Goal: Information Seeking & Learning: Learn about a topic

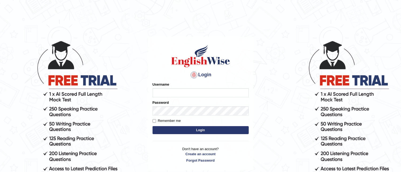
type input "marica_wainikarawa"
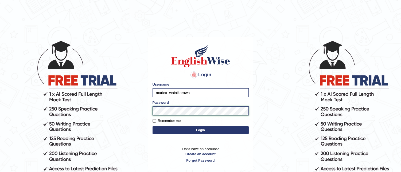
click at [152, 126] on button "Login" at bounding box center [200, 130] width 96 height 8
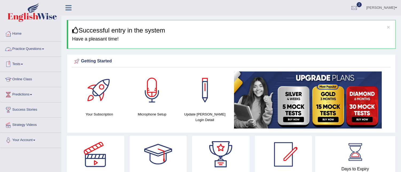
click at [44, 49] on span at bounding box center [43, 49] width 2 height 1
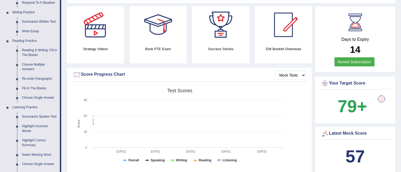
scroll to position [132, 0]
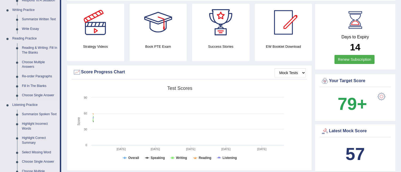
click at [29, 115] on link "Summarize Spoken Text" at bounding box center [39, 115] width 40 height 10
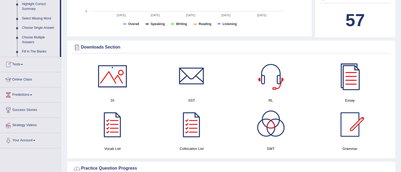
scroll to position [363, 0]
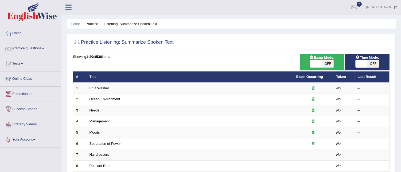
scroll to position [0, 0]
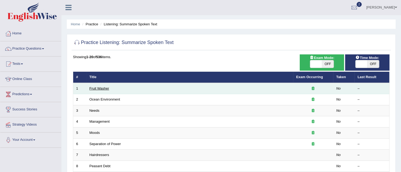
click at [102, 88] on link "Fruit Washer" at bounding box center [99, 89] width 20 height 4
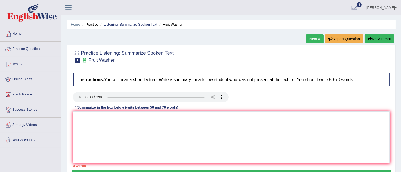
click at [42, 117] on li "Success Stories" at bounding box center [30, 110] width 61 height 15
drag, startPoint x: 81, startPoint y: 122, endPoint x: 92, endPoint y: 109, distance: 16.3
click at [92, 109] on div "Instructions: You will hear a short lecture. Write a summary for a fellow stude…" at bounding box center [231, 121] width 319 height 100
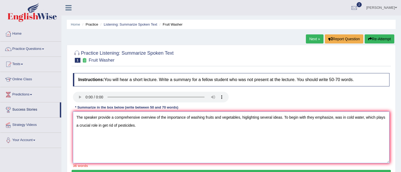
click at [108, 126] on textarea "The speaker provide a comprehensive overview of the importance of washing fruit…" at bounding box center [231, 138] width 316 height 52
click at [143, 126] on textarea "The speaker provide a comprehensive overview of the importance of washing fruit…" at bounding box center [231, 138] width 316 height 52
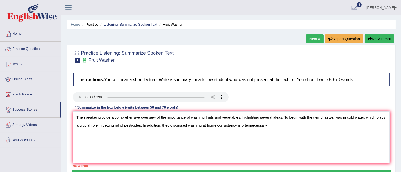
click at [160, 83] on h4 "Instructions: You will hear a short lecture. Write a summary for a fellow stude…" at bounding box center [231, 79] width 316 height 13
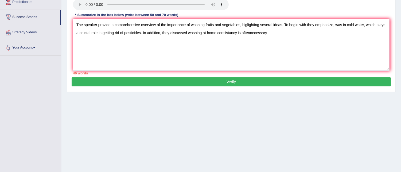
scroll to position [108, 0]
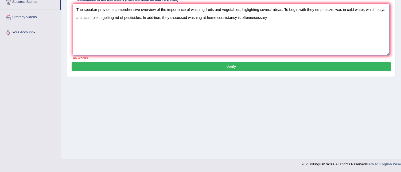
click at [249, 18] on textarea "The speaker provide a comprehensive overview of the importance of washing fruit…" at bounding box center [231, 30] width 316 height 52
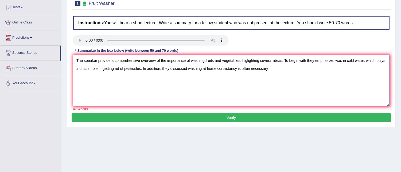
scroll to position [54, 0]
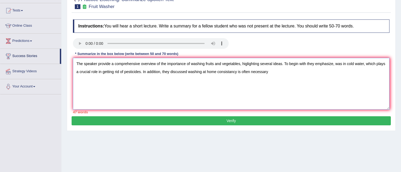
click at [272, 73] on textarea "The speaker provide a comprehensive overview of the importance of washing fruit…" at bounding box center [231, 84] width 316 height 52
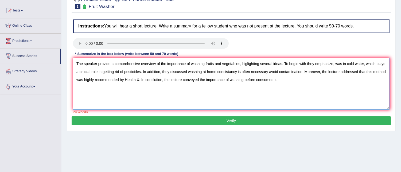
click at [110, 64] on textarea "The speaker provide a comprehensive overview of the importance of washing fruit…" at bounding box center [231, 84] width 316 height 52
click at [109, 64] on textarea "The speaker provide a comprehensive overview of the importance of washing fruit…" at bounding box center [231, 84] width 316 height 52
click at [206, 87] on textarea "The speaker provide a comprehensive overview of the importance of washing fruit…" at bounding box center [231, 84] width 316 height 52
click at [208, 79] on textarea "The speaker provide a comprehensive overview of the importance of washing fruit…" at bounding box center [231, 84] width 316 height 52
click at [109, 62] on textarea "The speaker provide a comprehensive overview of the importance of washing fruit…" at bounding box center [231, 84] width 316 height 52
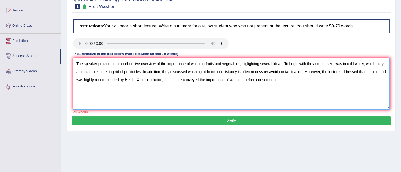
click at [110, 65] on textarea "The speaker provide a comprehensive overview of the importance of washing fruit…" at bounding box center [231, 84] width 316 height 52
click at [109, 63] on textarea "The speaker provide a comprehensive overview of the importance of washing fruit…" at bounding box center [231, 84] width 316 height 52
click at [108, 64] on textarea "The speaker provide a comprehensive overview of the importance of washing fruit…" at bounding box center [231, 84] width 316 height 52
drag, startPoint x: 243, startPoint y: 63, endPoint x: 295, endPoint y: 68, distance: 52.3
click at [284, 63] on textarea "The speaker provided a comprehensive overview of the importance of washing frui…" at bounding box center [231, 84] width 316 height 52
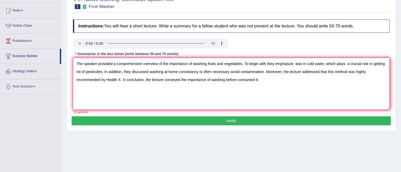
click at [295, 64] on textarea "The speaker provided a comprehensive overview of the importance of washing frui…" at bounding box center [231, 84] width 316 height 52
click at [67, 59] on div "Practice Listening: Summarize Spoken Text 1 Fruit Washer Instructions: You will…" at bounding box center [231, 61] width 329 height 140
click at [324, 64] on textarea "The speaker provided a comprehensive overview of the importance of washing frui…" at bounding box center [231, 84] width 316 height 52
click at [315, 64] on textarea "The speaker provided a comprehensive overview of the importance of washing frui…" at bounding box center [231, 84] width 316 height 52
click at [295, 65] on textarea "The speaker provided a comprehensive overview of the importance of washing frui…" at bounding box center [231, 84] width 316 height 52
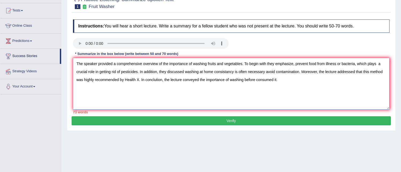
click at [343, 64] on textarea "The speaker provided a comprehensive overview of the importance of washing frui…" at bounding box center [231, 84] width 316 height 52
click at [365, 63] on textarea "The speaker provided a comprehensive overview of the importance of washing frui…" at bounding box center [231, 84] width 316 height 52
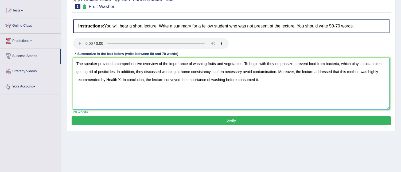
type textarea "The speaker provided a comprehensive overview of the importance of washing frui…"
click at [210, 119] on button "Verify" at bounding box center [231, 120] width 319 height 9
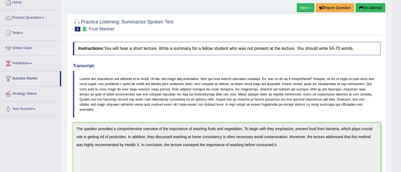
scroll to position [30, 0]
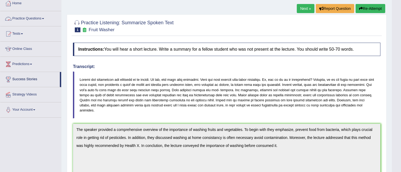
click at [44, 19] on span at bounding box center [43, 18] width 2 height 1
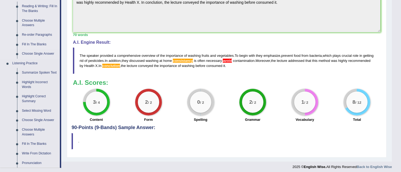
scroll to position [170, 0]
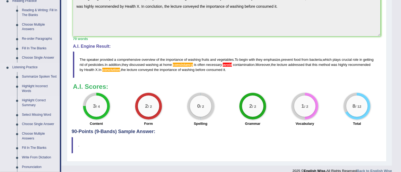
click at [44, 100] on link "Highlight Correct Summary" at bounding box center [39, 103] width 40 height 14
